Goal: Information Seeking & Learning: Find specific fact

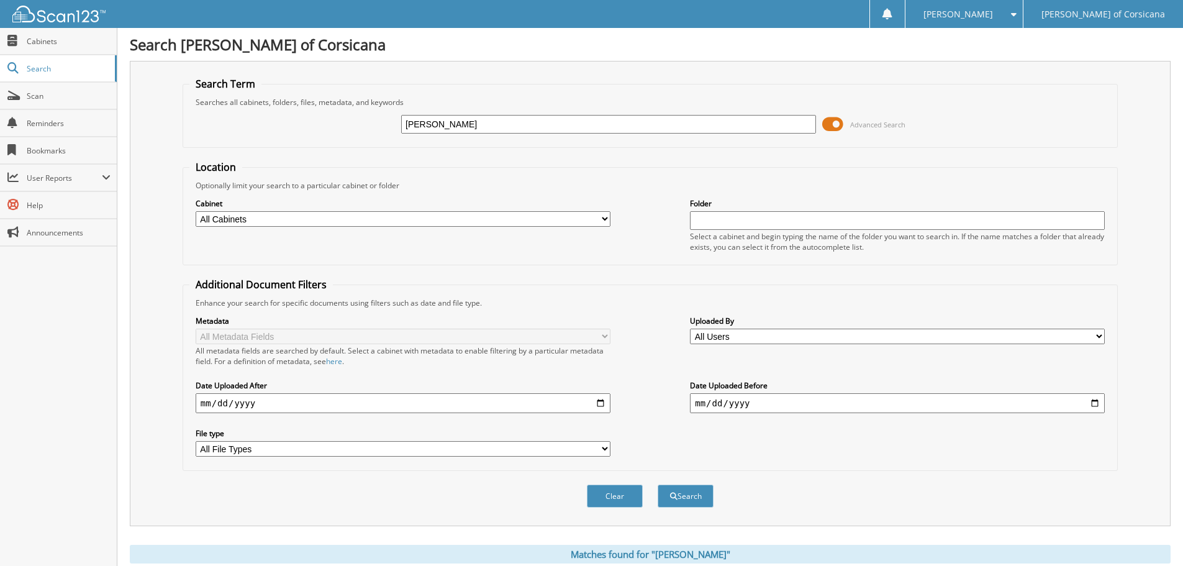
drag, startPoint x: 438, startPoint y: 124, endPoint x: 353, endPoint y: 119, distance: 85.2
click at [354, 118] on div "[PERSON_NAME] Advanced Search" at bounding box center [650, 124] width 922 height 34
type input "[PERSON_NAME]"
click at [658, 484] on button "Search" at bounding box center [686, 495] width 56 height 23
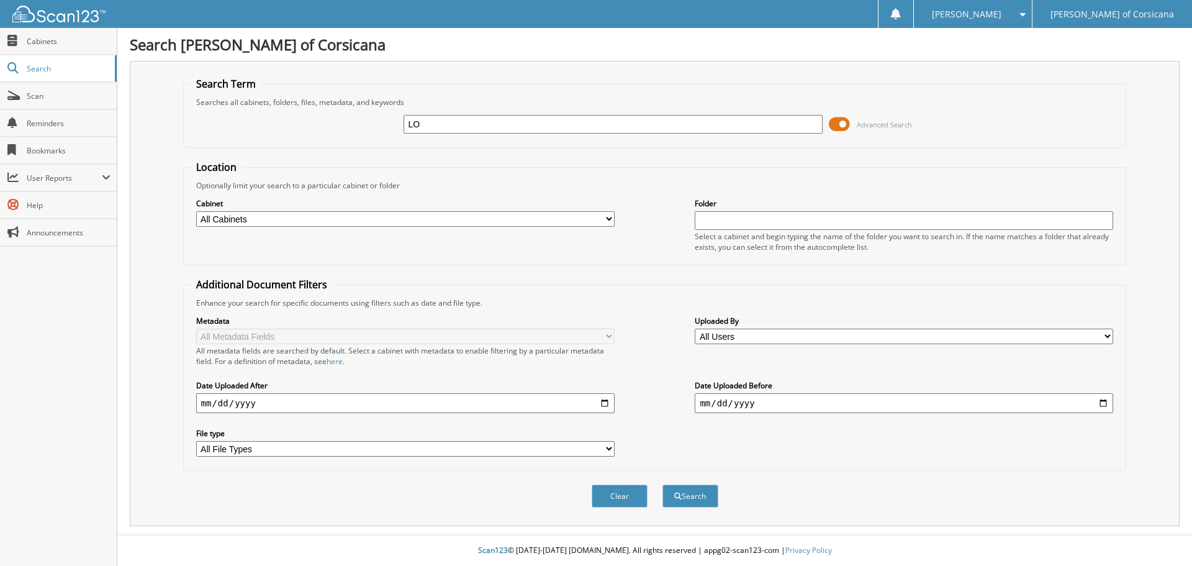
type input "[PERSON_NAME]"
click at [619, 75] on div "Search Term Searches all cabinets, folders, files, metadata, and keywords [PERS…" at bounding box center [655, 293] width 1050 height 465
click at [760, 167] on fieldset "Location Optionally limit your search to a particular cabinet or folder Cabinet…" at bounding box center [655, 212] width 944 height 105
click at [691, 501] on button "Search" at bounding box center [691, 495] width 56 height 23
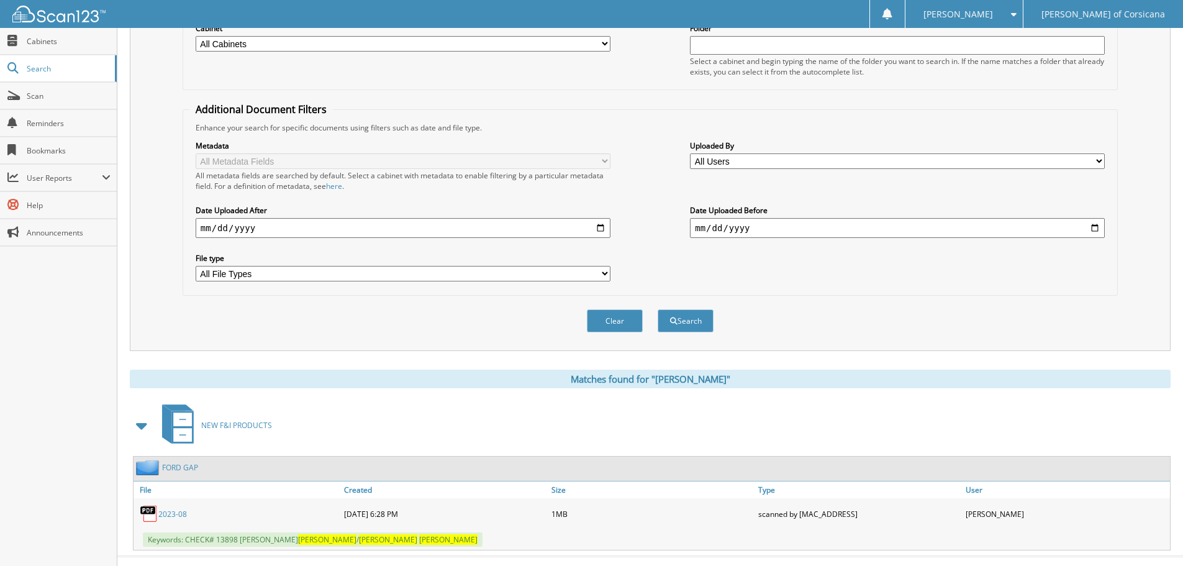
scroll to position [198, 0]
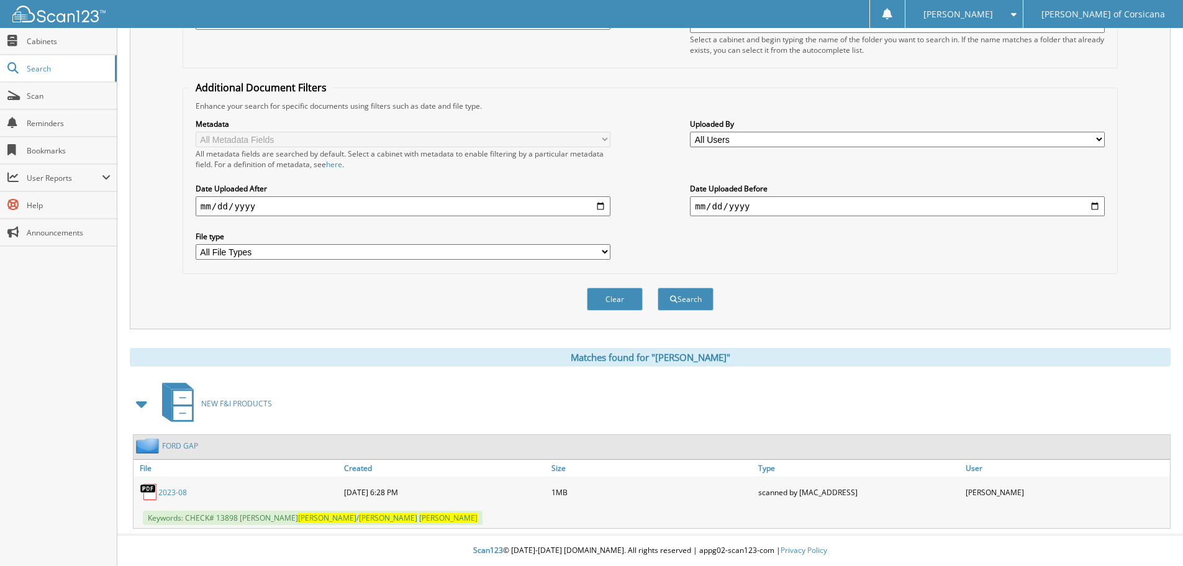
click at [176, 496] on link "2023-08" at bounding box center [172, 492] width 29 height 11
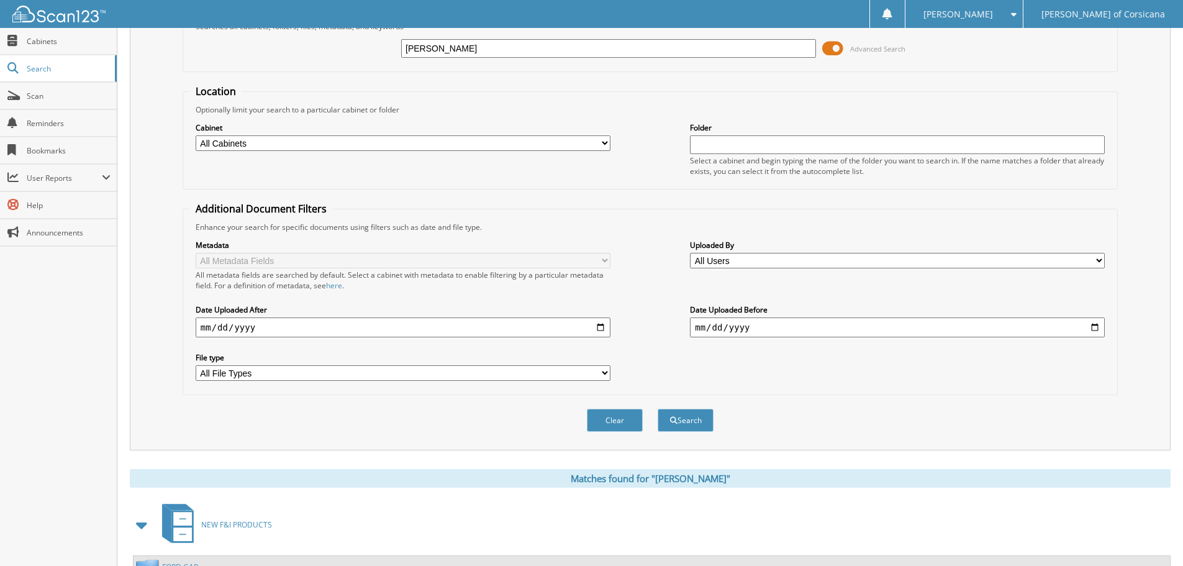
scroll to position [0, 0]
